Goal: Transaction & Acquisition: Purchase product/service

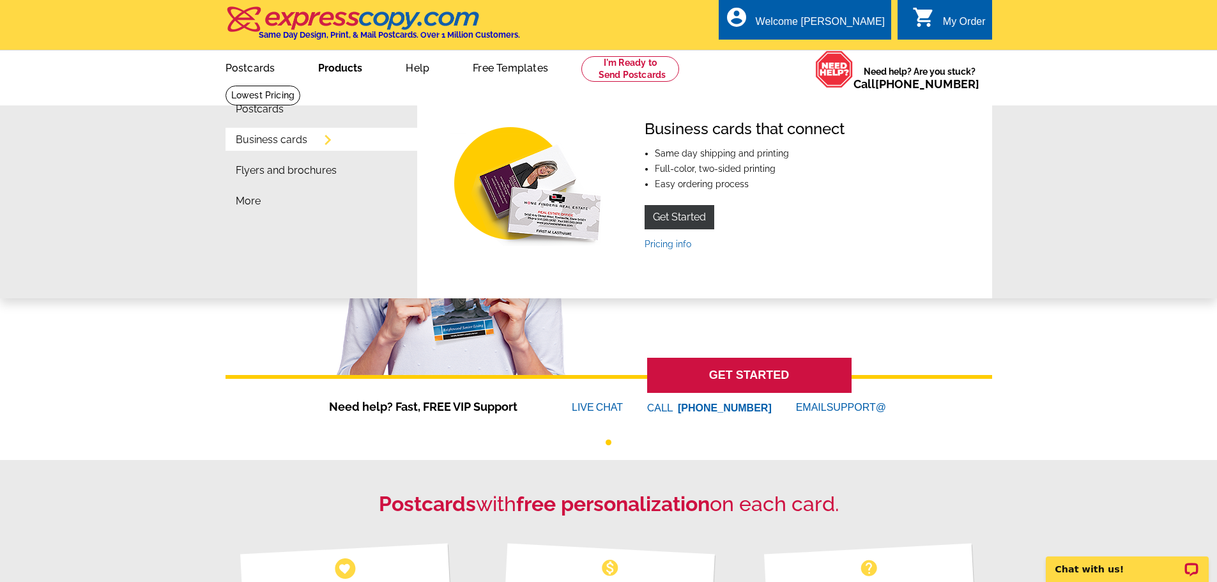
click at [305, 145] on link "Business cards" at bounding box center [272, 140] width 72 height 10
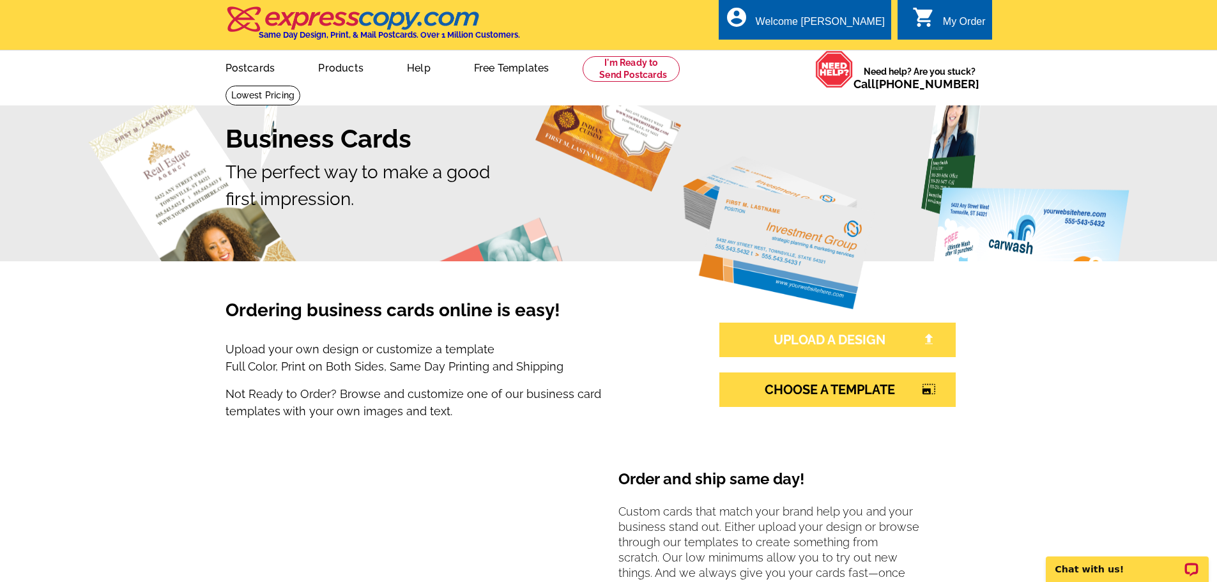
click at [813, 335] on link "UPLOAD A DESIGN" at bounding box center [837, 340] width 236 height 35
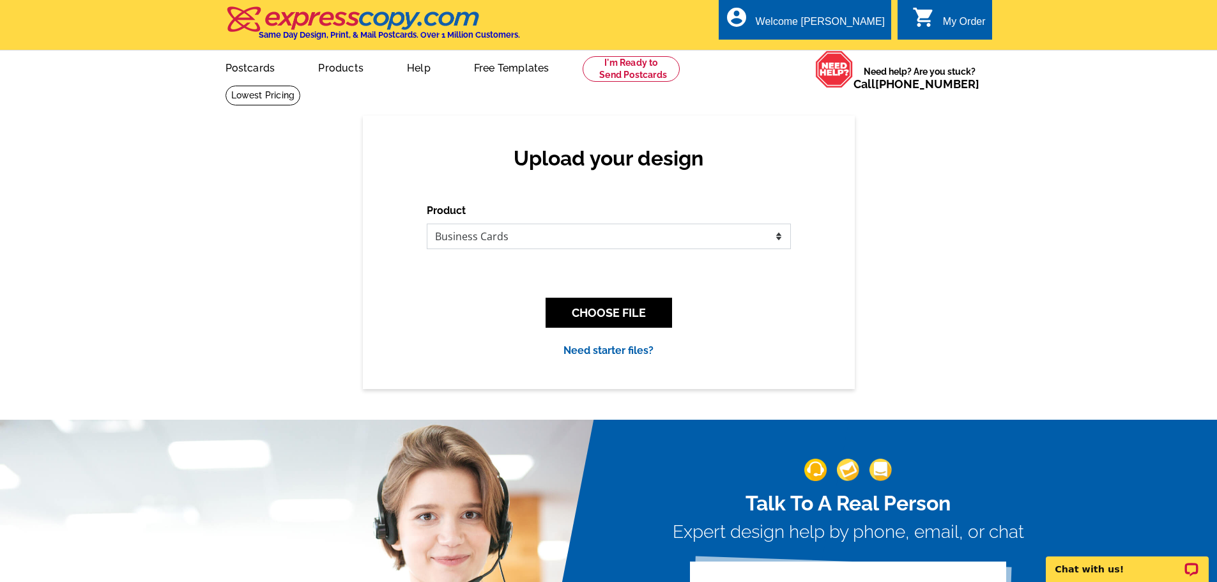
click at [556, 235] on select "Please select the type of file... Postcards Business Cards Letters and flyers G…" at bounding box center [609, 237] width 364 height 26
click at [427, 224] on select "Please select the type of file... Postcards Business Cards Letters and flyers G…" at bounding box center [609, 237] width 364 height 26
click at [617, 314] on button "CHOOSE FILE" at bounding box center [609, 313] width 127 height 30
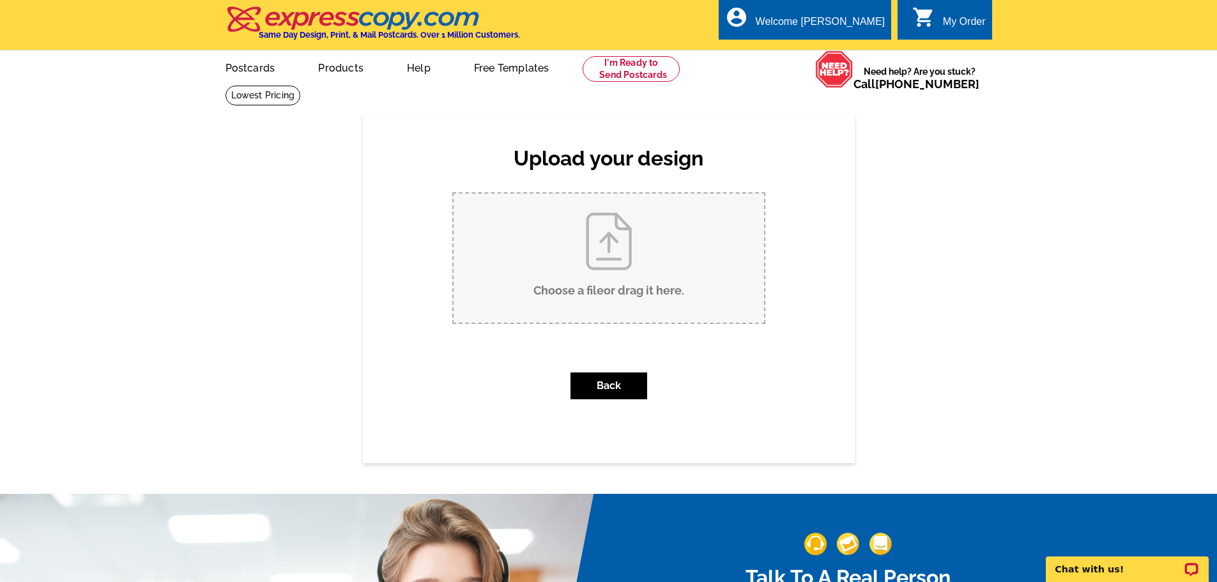
click at [629, 288] on input "Choose a file or drag it here ." at bounding box center [609, 258] width 311 height 129
type input "C:\fakepath\Simple Corporate Business Card.pdf"
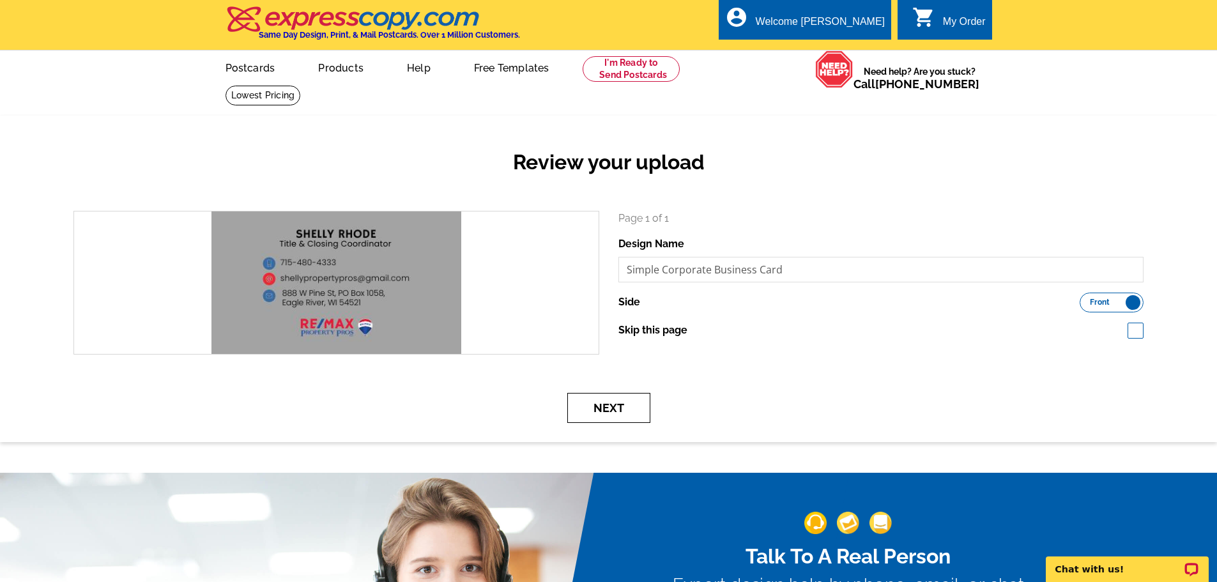
click at [620, 415] on button "Next" at bounding box center [608, 408] width 83 height 30
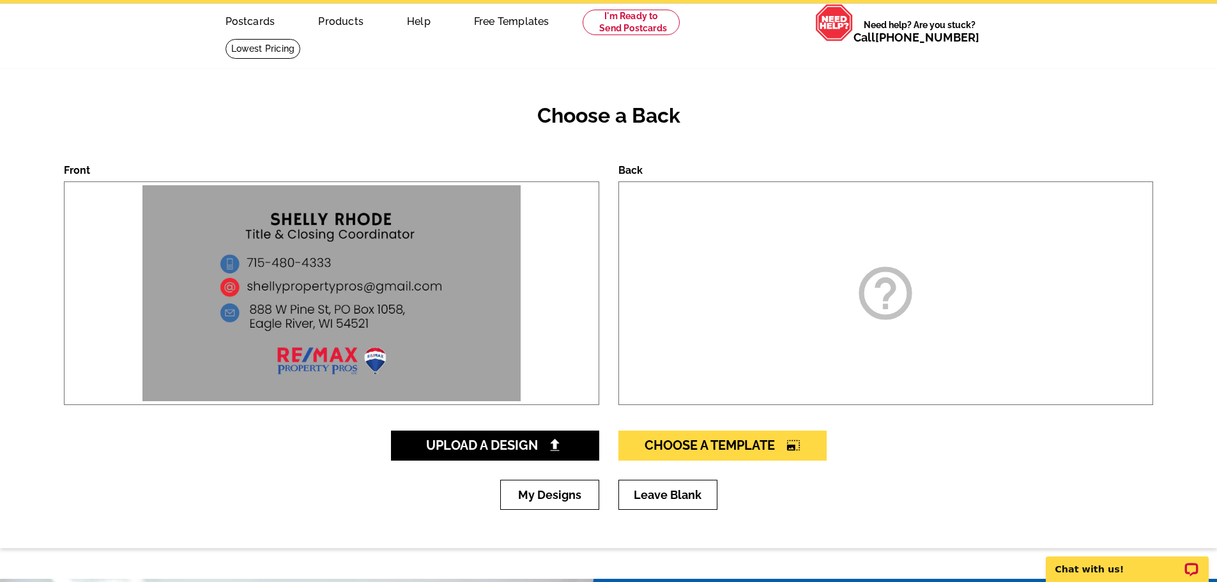
scroll to position [128, 0]
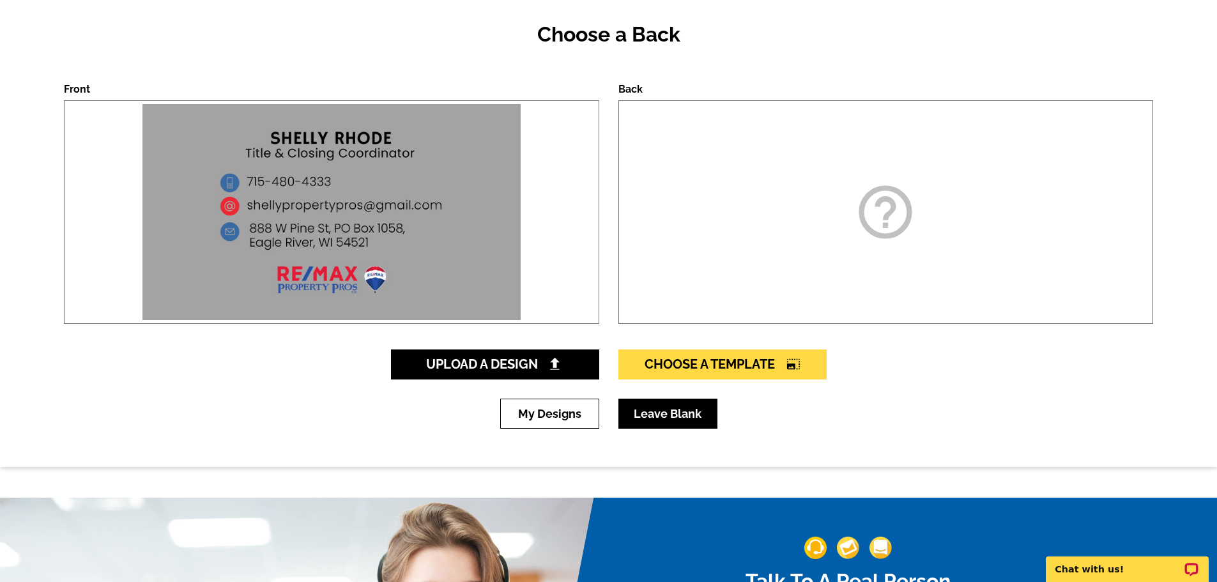
click at [716, 414] on link "Leave Blank" at bounding box center [668, 414] width 99 height 30
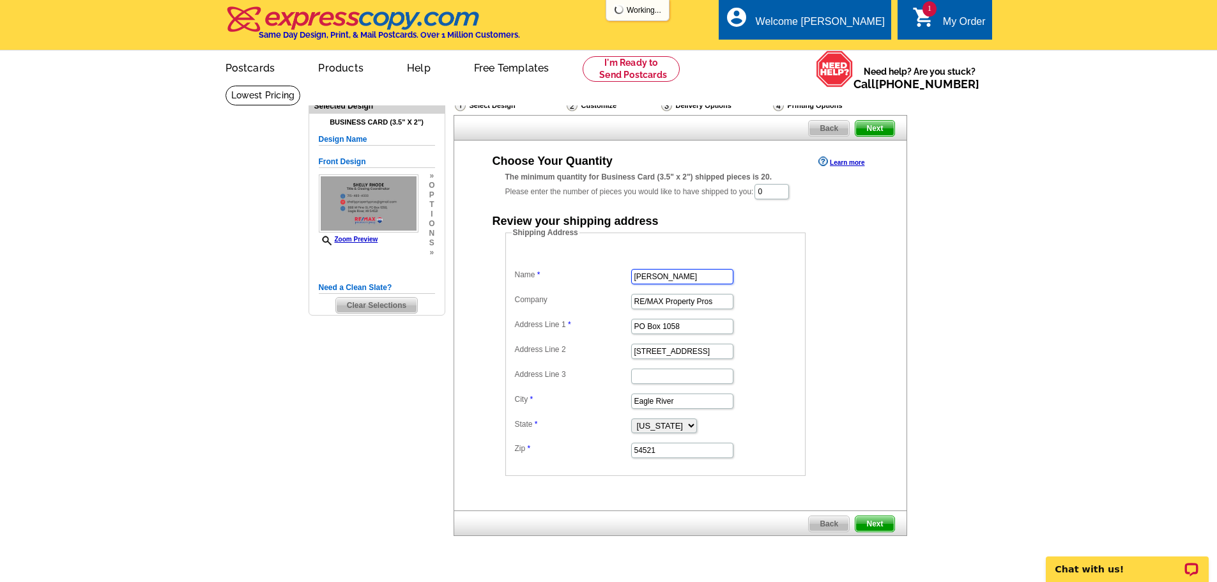
drag, startPoint x: 605, startPoint y: 279, endPoint x: 585, endPoint y: 279, distance: 20.4
click at [585, 279] on dl "Name Kay Reil Company RE/MAX Property Pros Address Line 1 PO Box 1058 Address L…" at bounding box center [656, 354] width 288 height 210
type input "[PERSON_NAME]"
click at [909, 341] on div "Select Design Customize Delivery Options Printing Options Back Next Choose Your…" at bounding box center [679, 320] width 459 height 459
drag, startPoint x: 778, startPoint y: 197, endPoint x: 742, endPoint y: 197, distance: 35.8
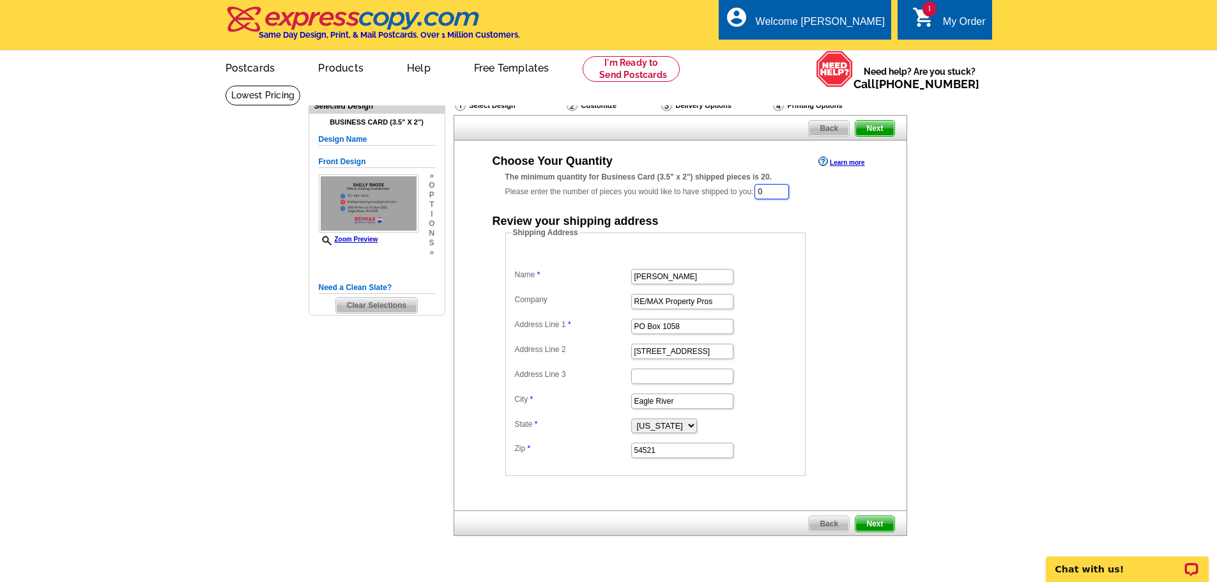
click at [744, 196] on div "The minimum quantity for Business Card (3.5" x 2") shipped pieces is 20. Please…" at bounding box center [680, 185] width 350 height 29
type input "100"
click at [843, 282] on dd "Shipping Address Name Shelly Rhode Company RE/MAX Property Pros Address Line 1 …" at bounding box center [675, 352] width 340 height 249
click at [882, 527] on span "Next" at bounding box center [875, 525] width 38 height 15
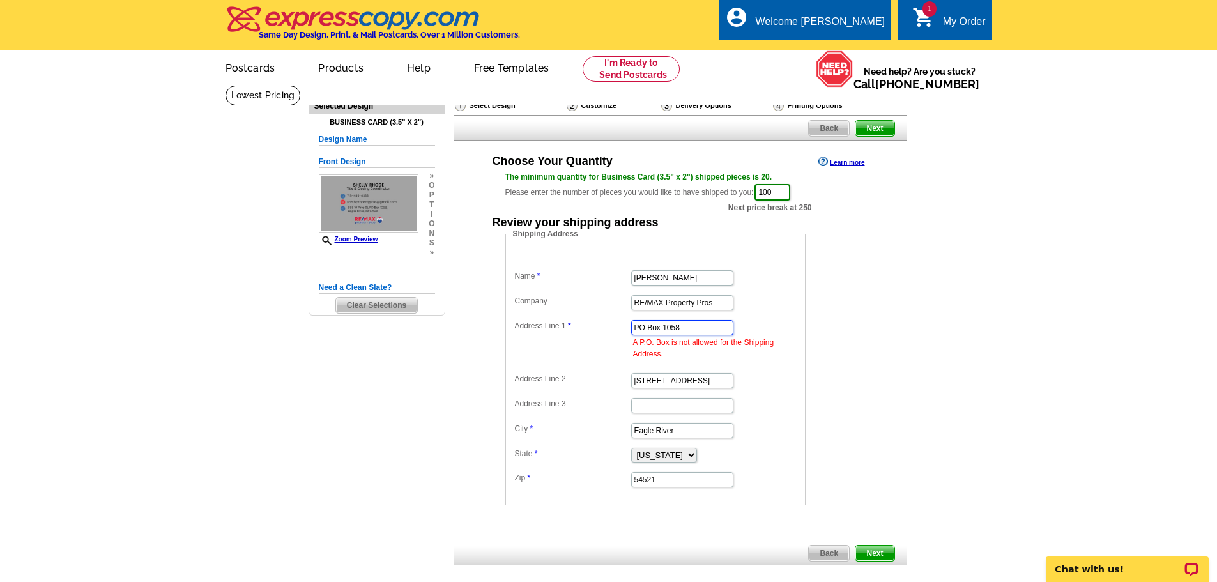
drag, startPoint x: 688, startPoint y: 327, endPoint x: 602, endPoint y: 323, distance: 85.7
click at [602, 323] on dl "Name Shelly Rhode Company RE/MAX Property Pros Address Line 1 PO Box 1058 A P.O…" at bounding box center [656, 369] width 288 height 238
type input "[STREET_ADDRESS]"
type input "PO Box 1058"
click at [875, 447] on div "Shipping Address Name Shelly Rhode Company RE/MAX Property Pros Address Line 1 …" at bounding box center [680, 366] width 401 height 277
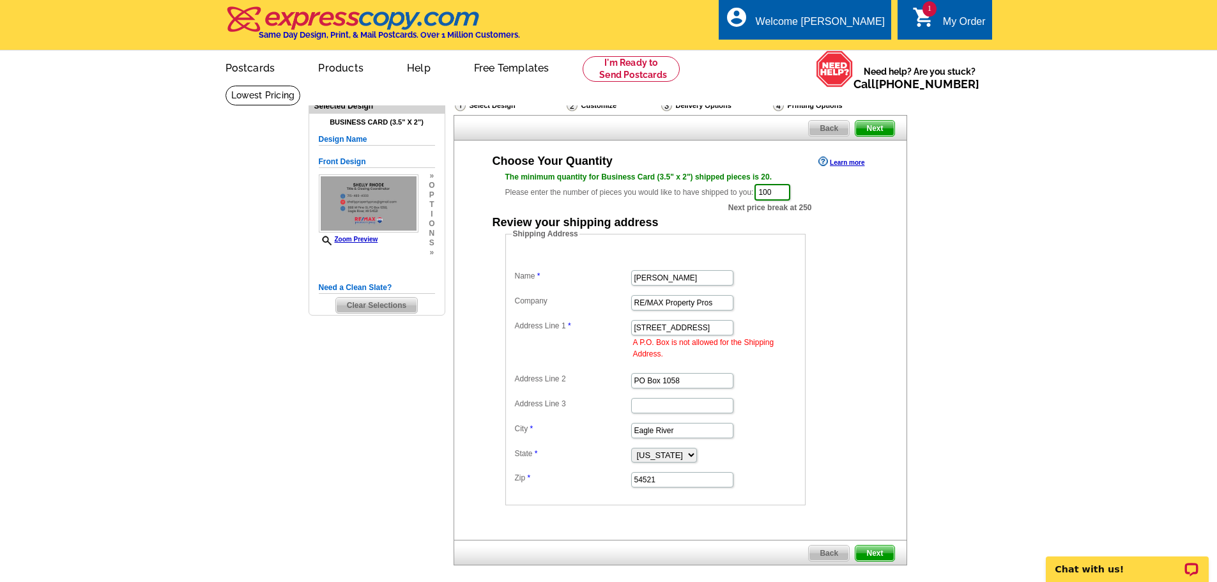
click at [873, 555] on span "Next" at bounding box center [875, 553] width 38 height 15
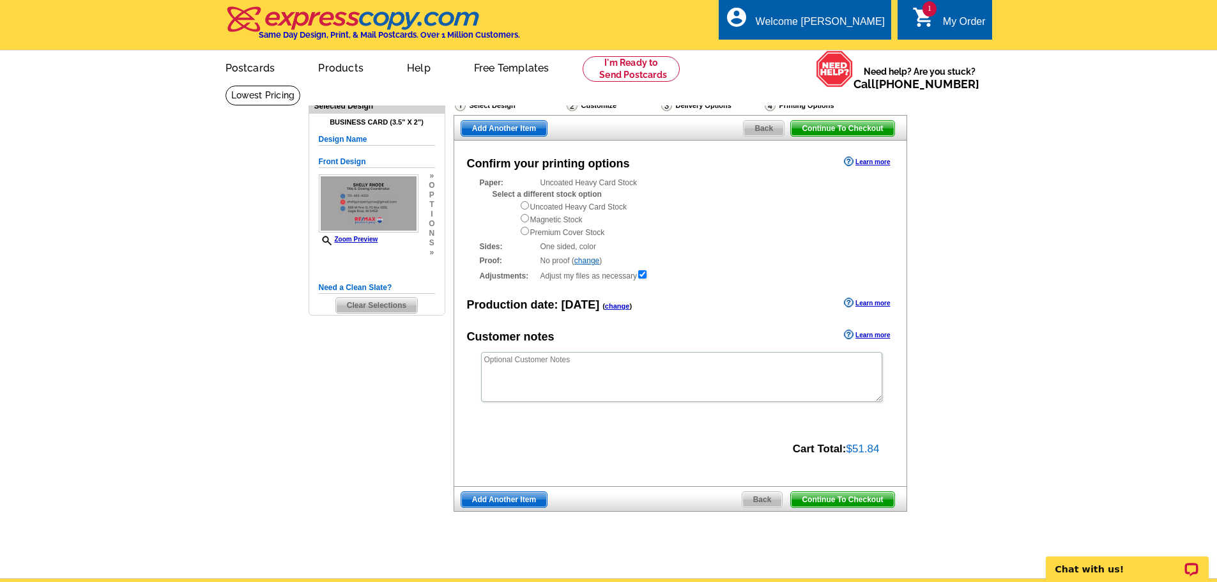
click at [816, 504] on span "Continue To Checkout" at bounding box center [842, 499] width 103 height 15
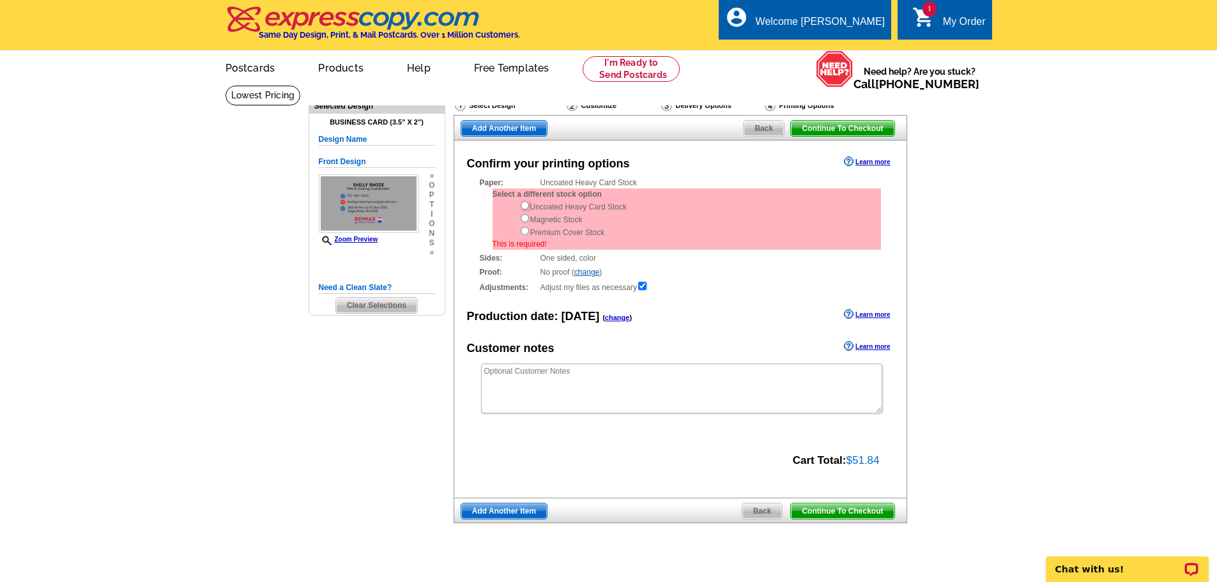
click at [522, 208] on input "radio" at bounding box center [525, 205] width 8 height 8
radio input "true"
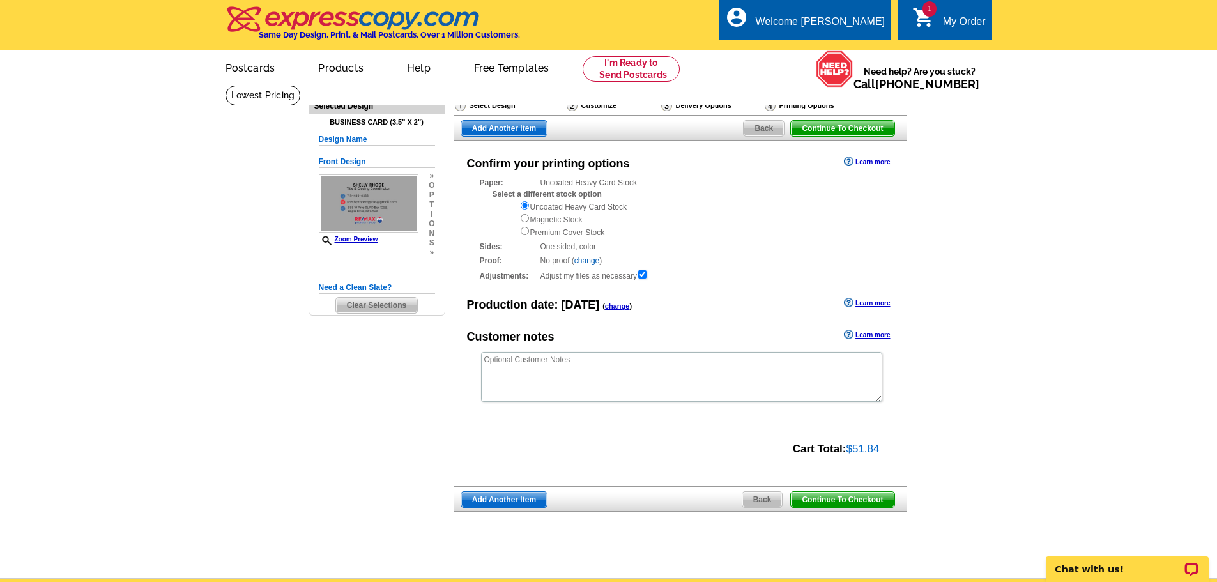
click at [814, 498] on span "Continue To Checkout" at bounding box center [842, 499] width 103 height 15
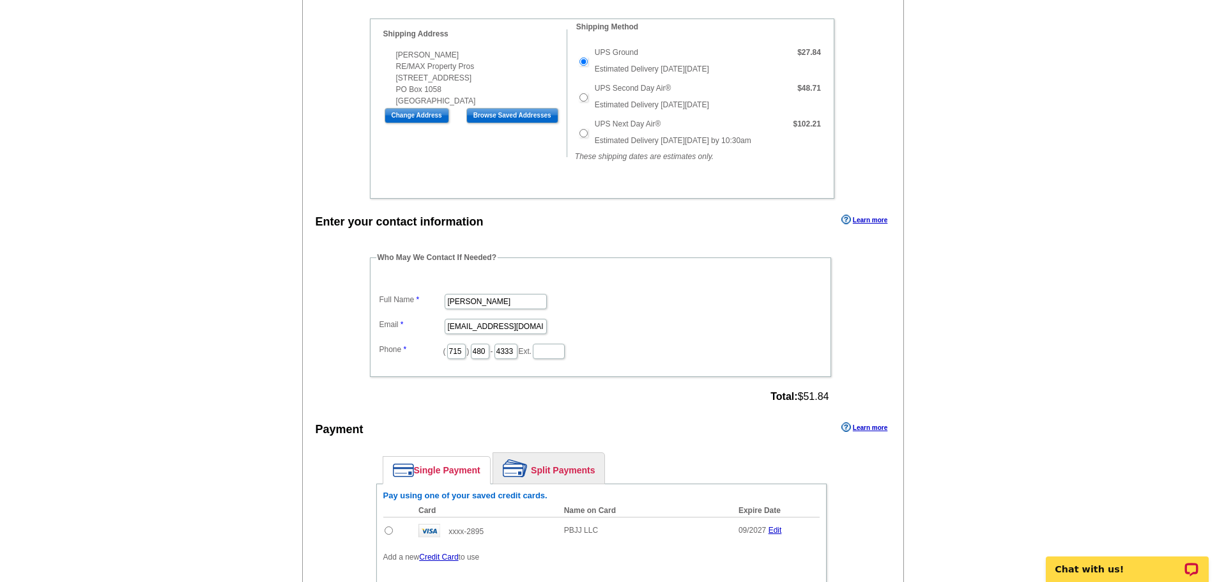
scroll to position [447, 0]
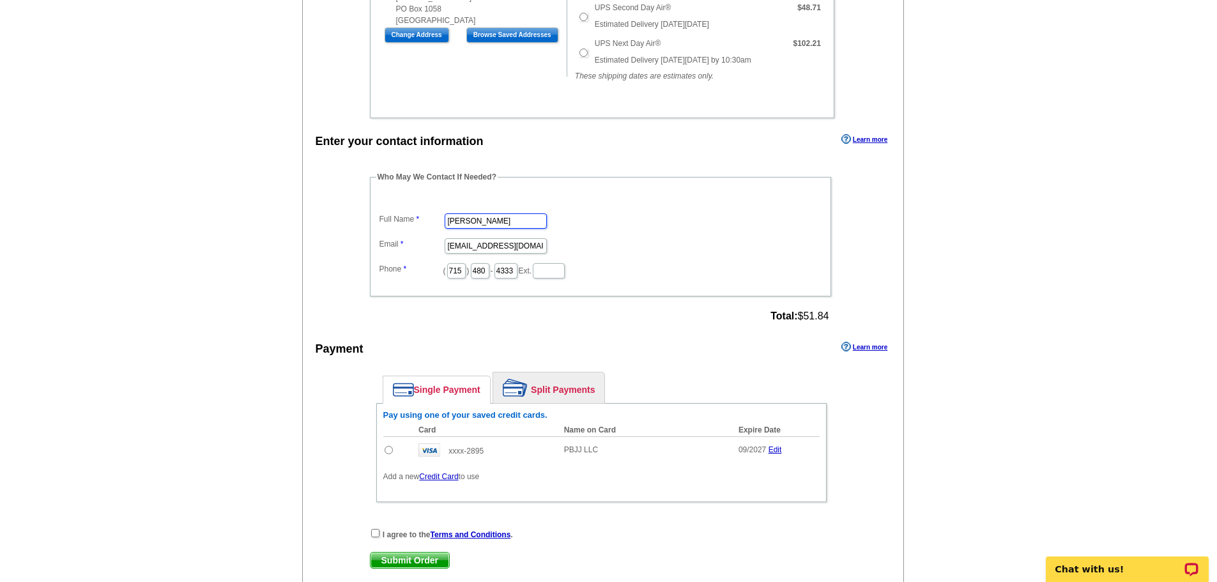
drag, startPoint x: 509, startPoint y: 222, endPoint x: 385, endPoint y: 222, distance: 124.0
click at [390, 222] on dl "Full Name [PERSON_NAME] Email [EMAIL_ADDRESS][DOMAIN_NAME] Phone ( 715 ) 480 - …" at bounding box center [600, 237] width 449 height 86
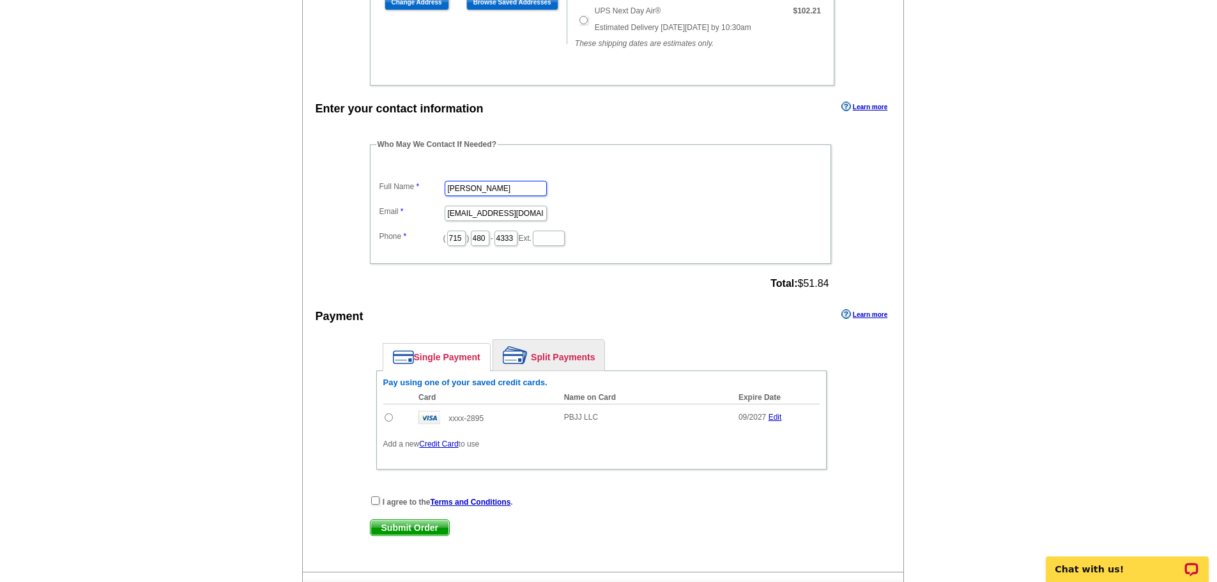
scroll to position [511, 0]
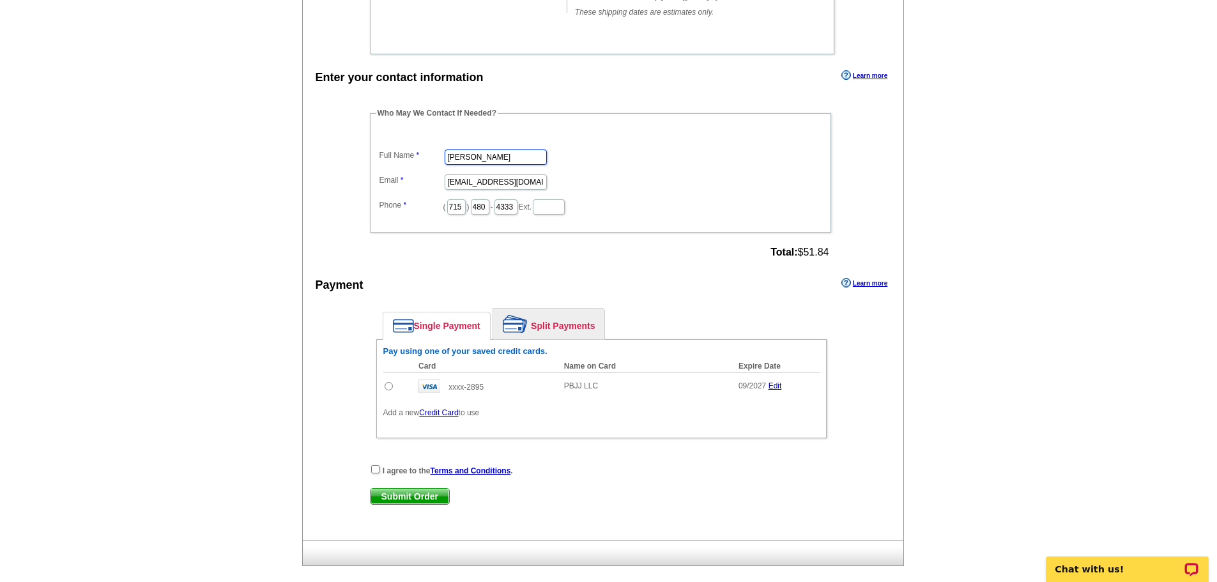
type input "[PERSON_NAME]"
click at [388, 389] on input "radio" at bounding box center [389, 386] width 8 height 8
radio input "true"
click at [376, 472] on input "checkbox" at bounding box center [375, 469] width 8 height 8
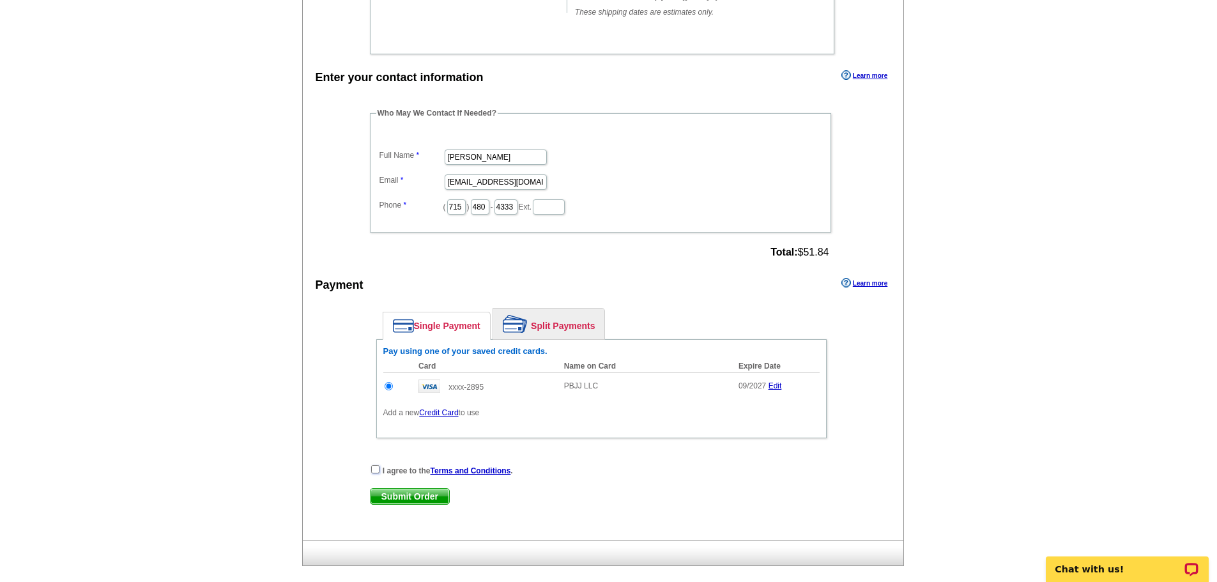
checkbox input "true"
click at [395, 500] on span "Submit Order" at bounding box center [410, 496] width 79 height 15
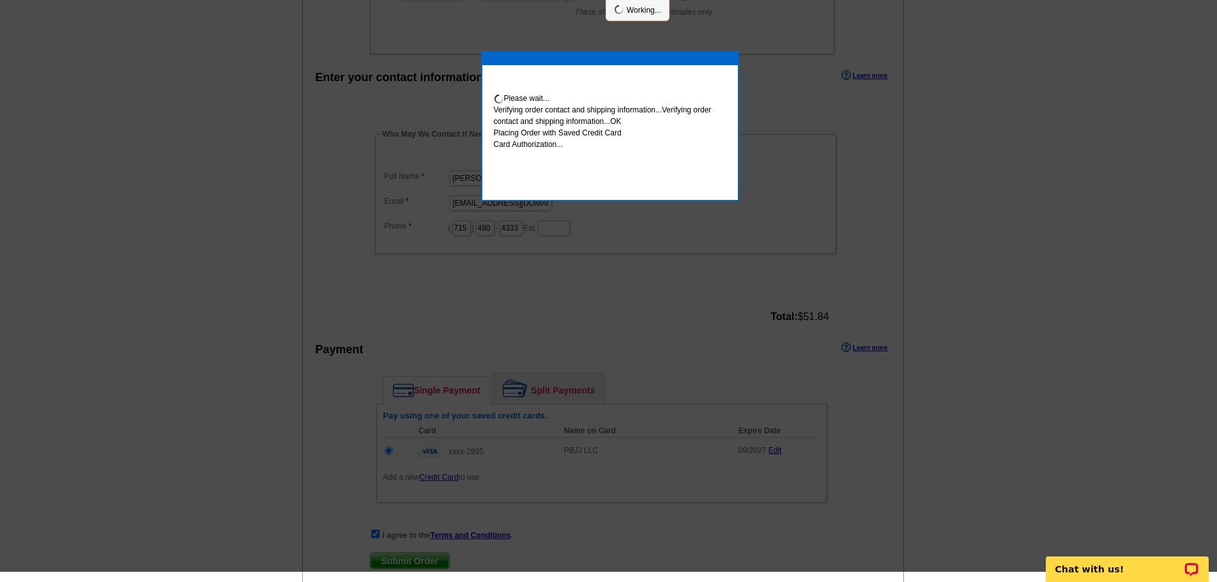
scroll to position [501, 0]
